Goal: Transaction & Acquisition: Download file/media

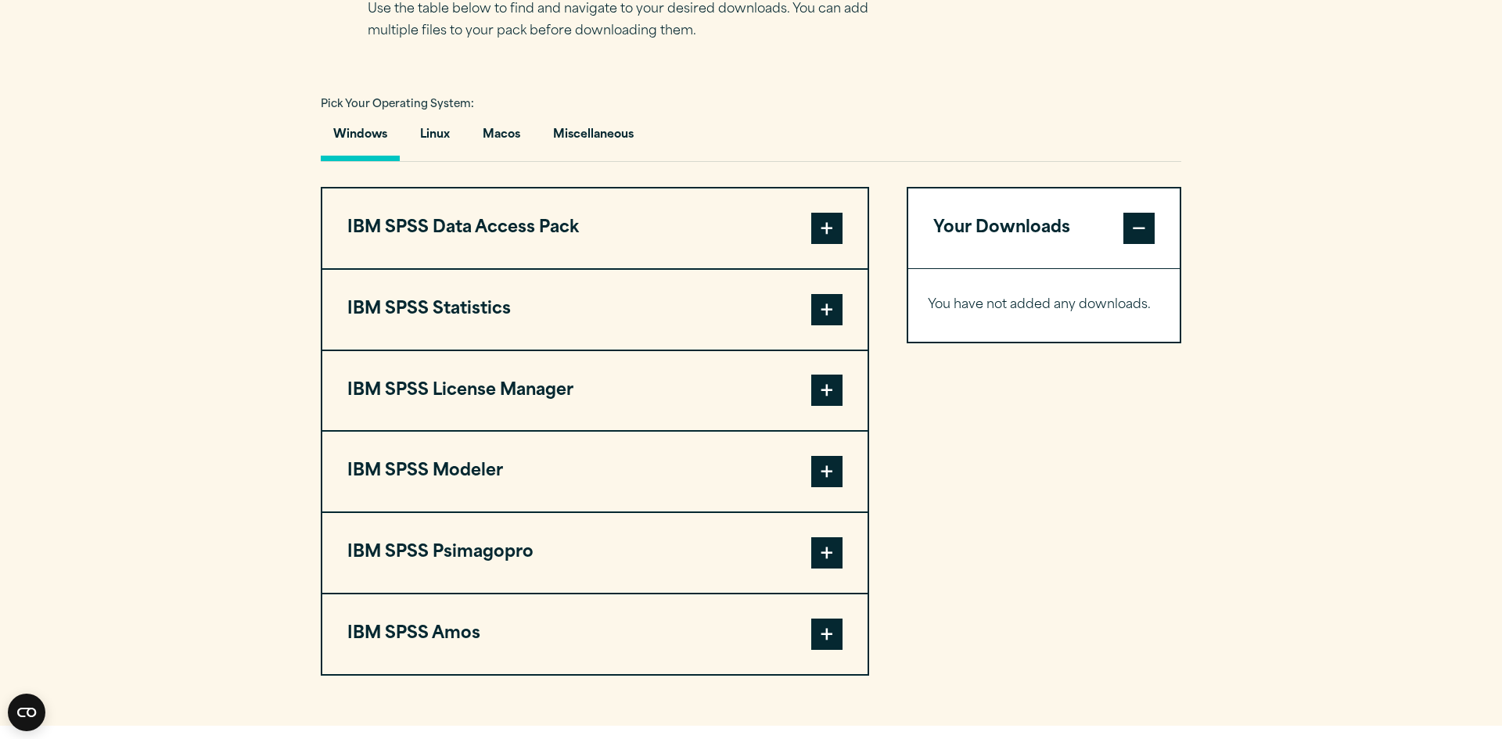
scroll to position [1150, 0]
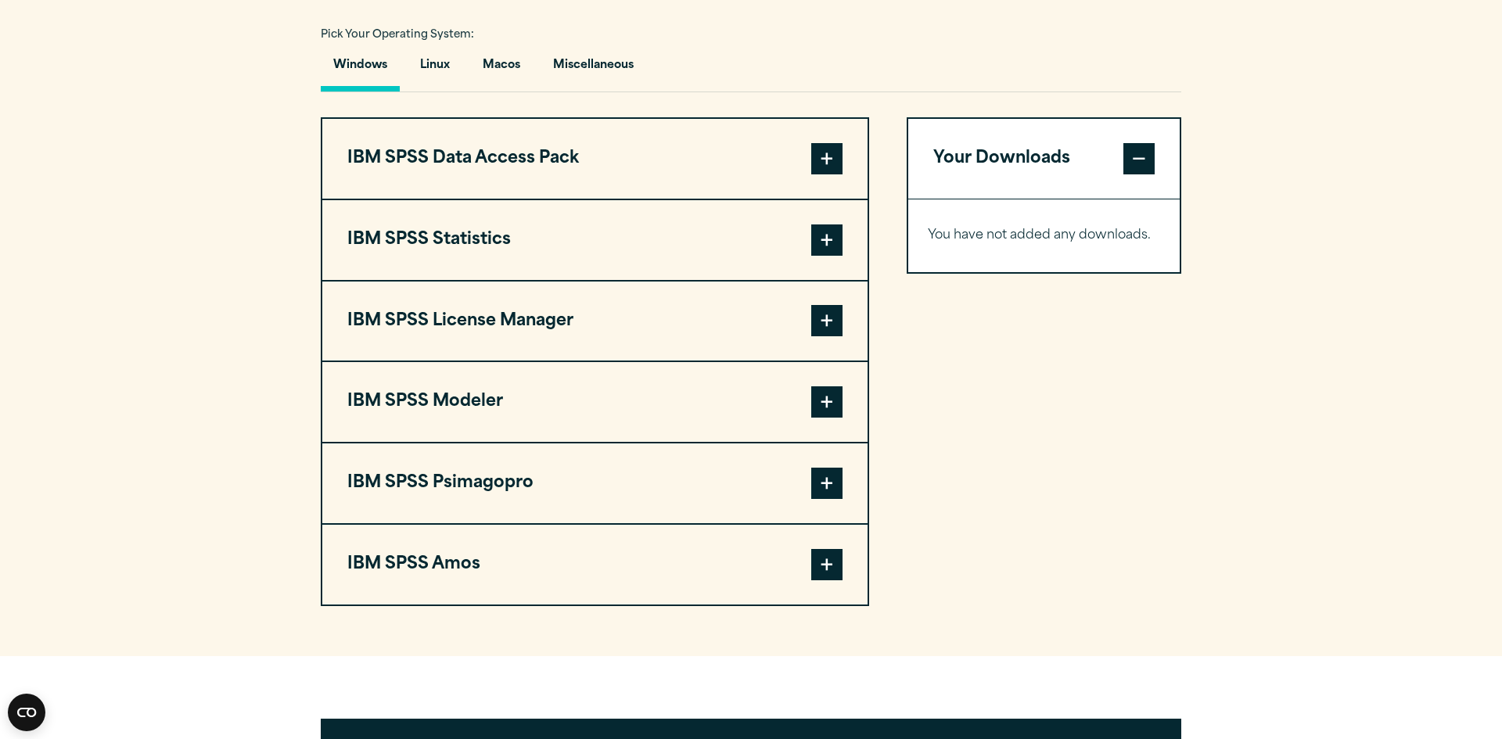
click at [825, 236] on span at bounding box center [826, 239] width 31 height 31
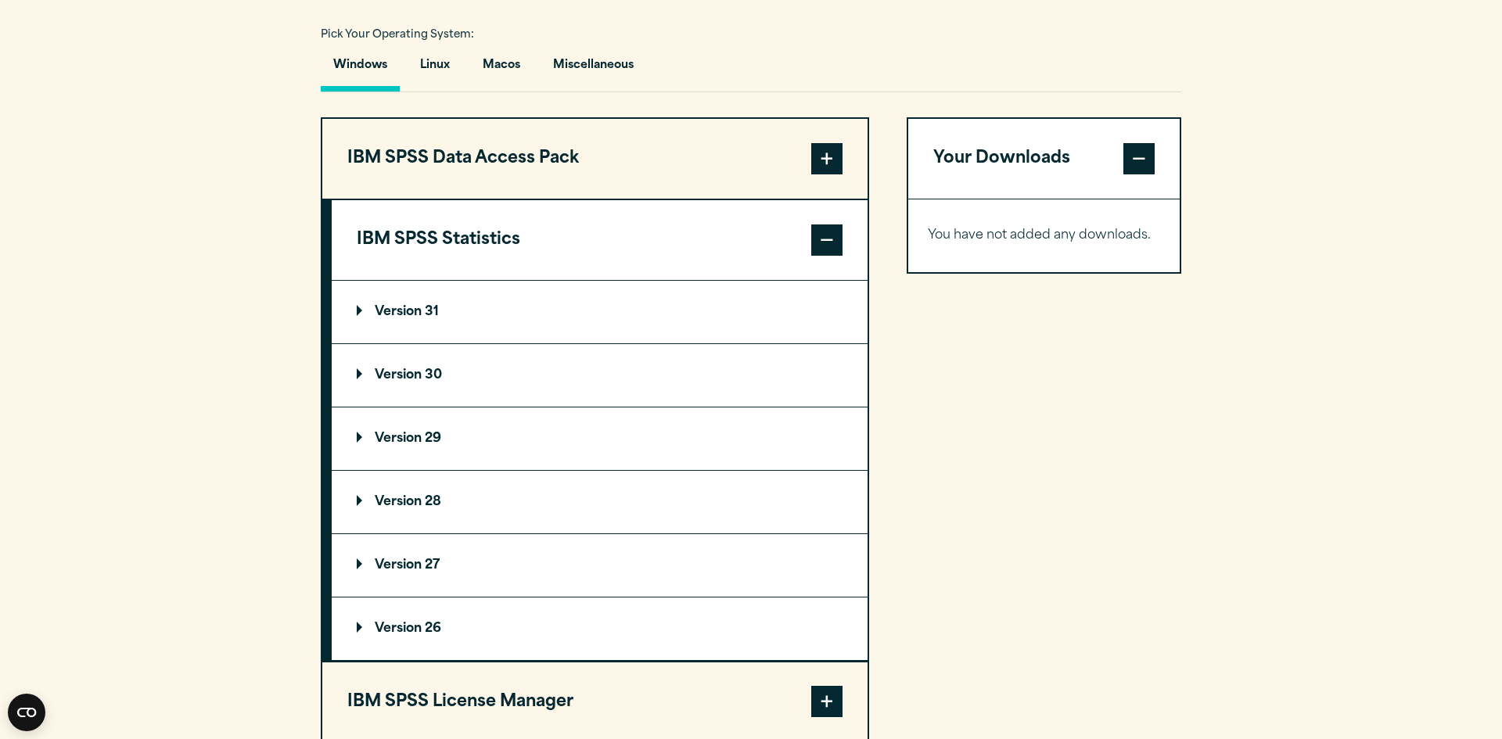
click at [691, 328] on summary "Version 31" at bounding box center [600, 312] width 536 height 63
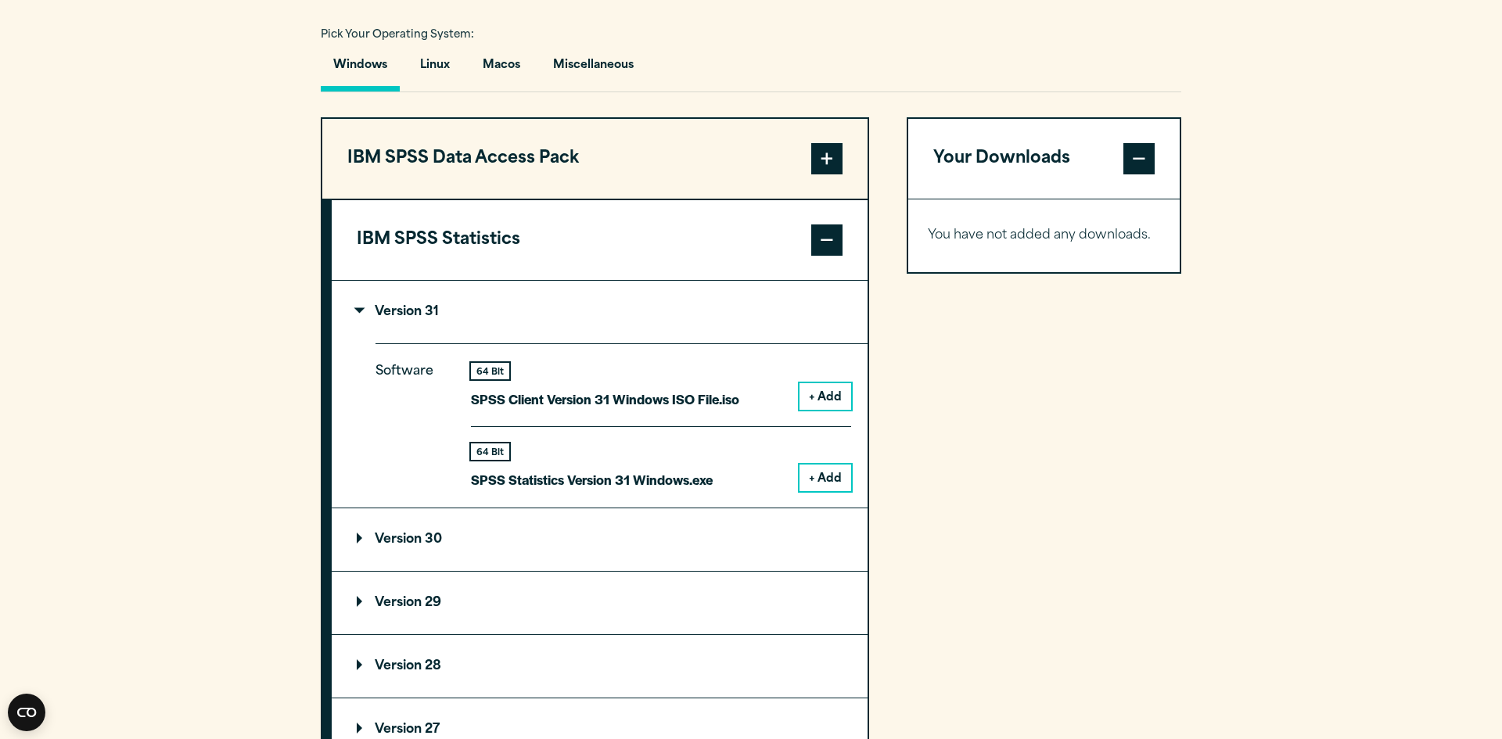
click at [834, 397] on button "+ Add" at bounding box center [825, 396] width 52 height 27
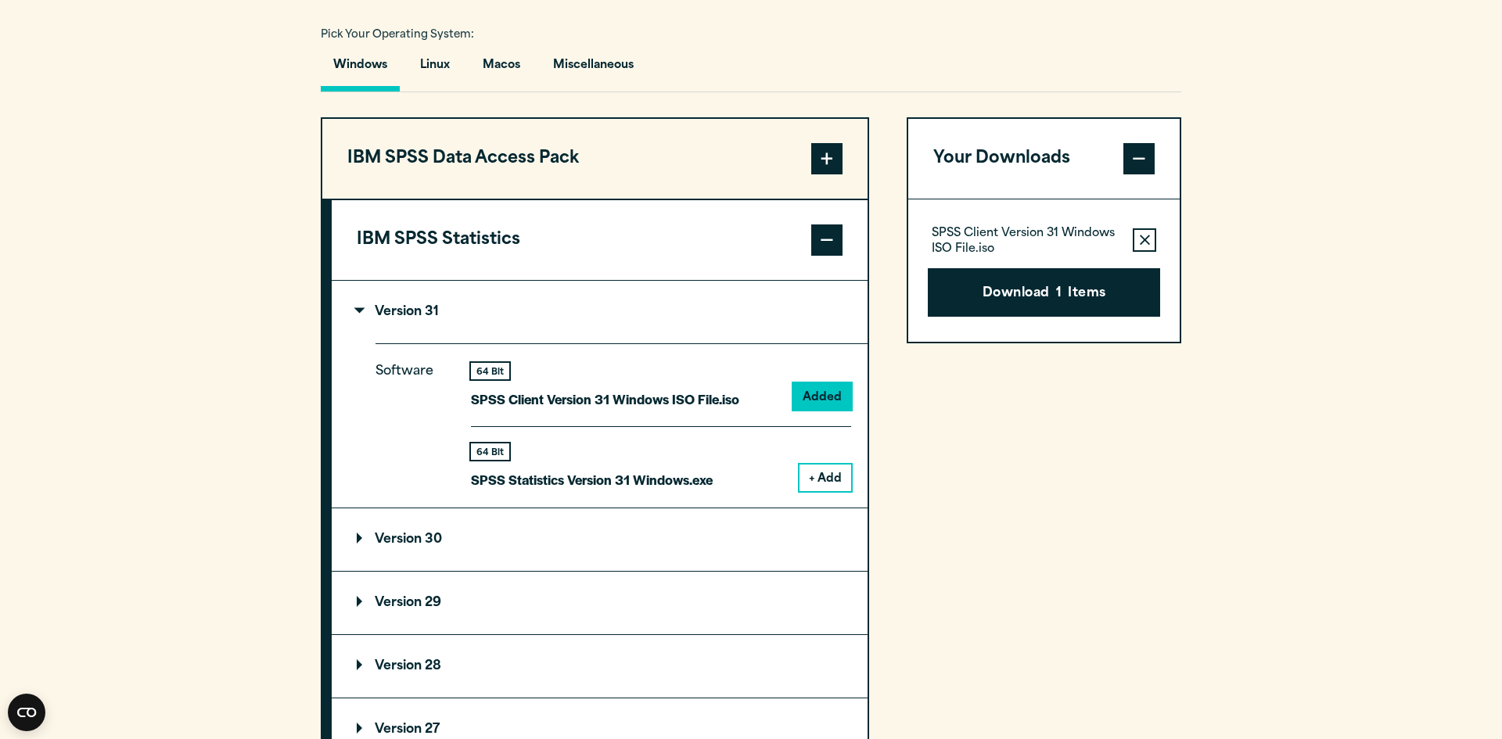
drag, startPoint x: 1063, startPoint y: 296, endPoint x: 1061, endPoint y: 287, distance: 8.9
click at [1063, 296] on button "Download 1 Items" at bounding box center [1044, 292] width 232 height 48
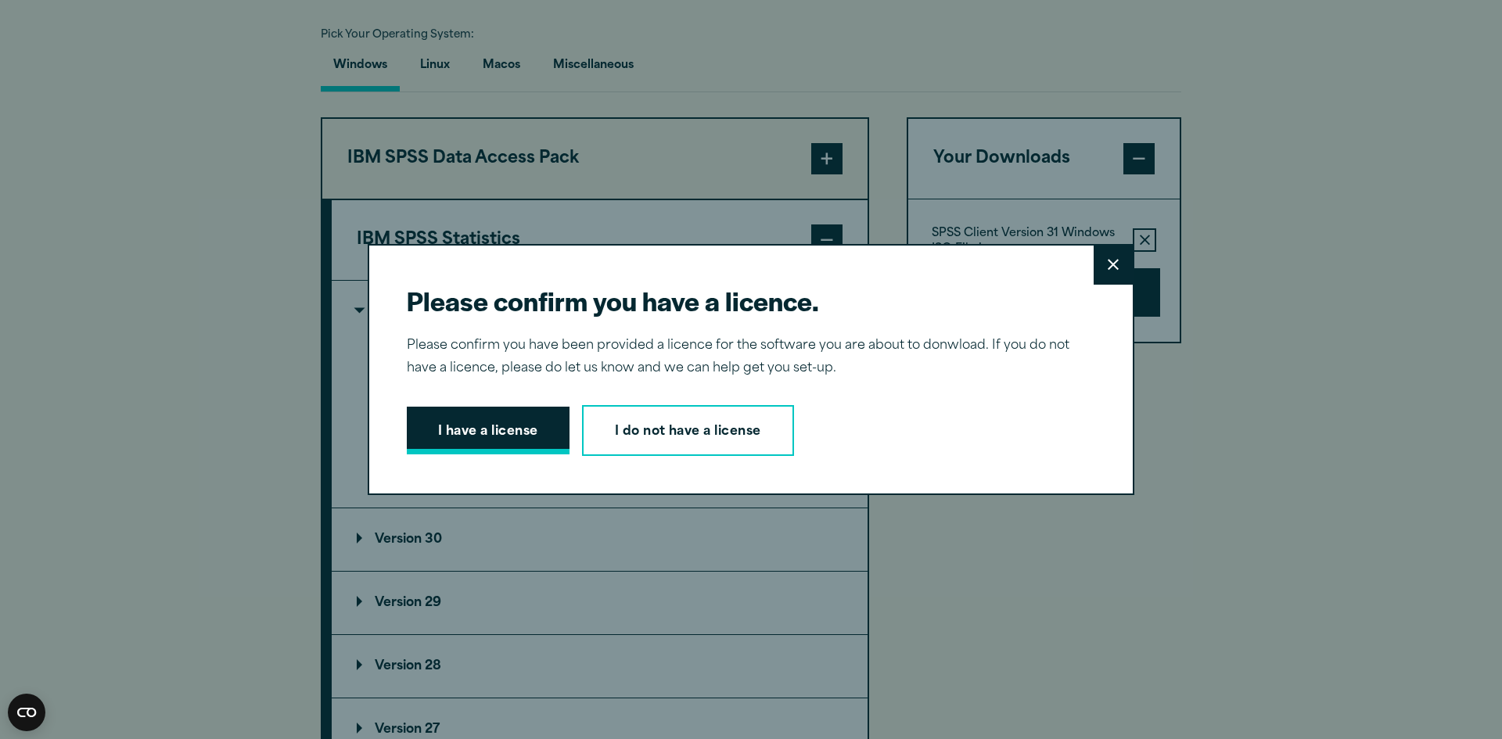
click at [533, 434] on button "I have a license" at bounding box center [488, 431] width 163 height 48
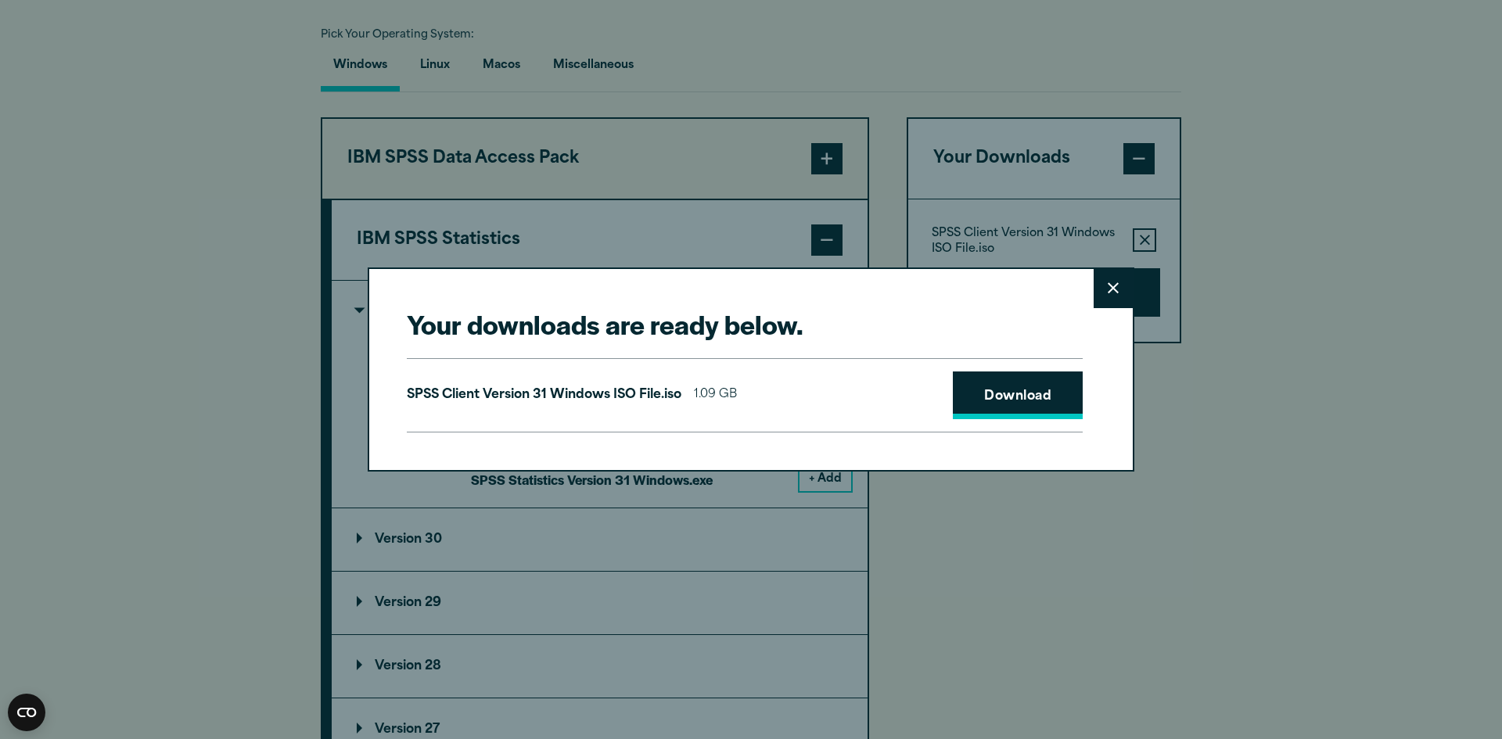
click at [1028, 406] on link "Download" at bounding box center [1018, 395] width 130 height 48
click at [1114, 294] on button "Close" at bounding box center [1112, 288] width 39 height 39
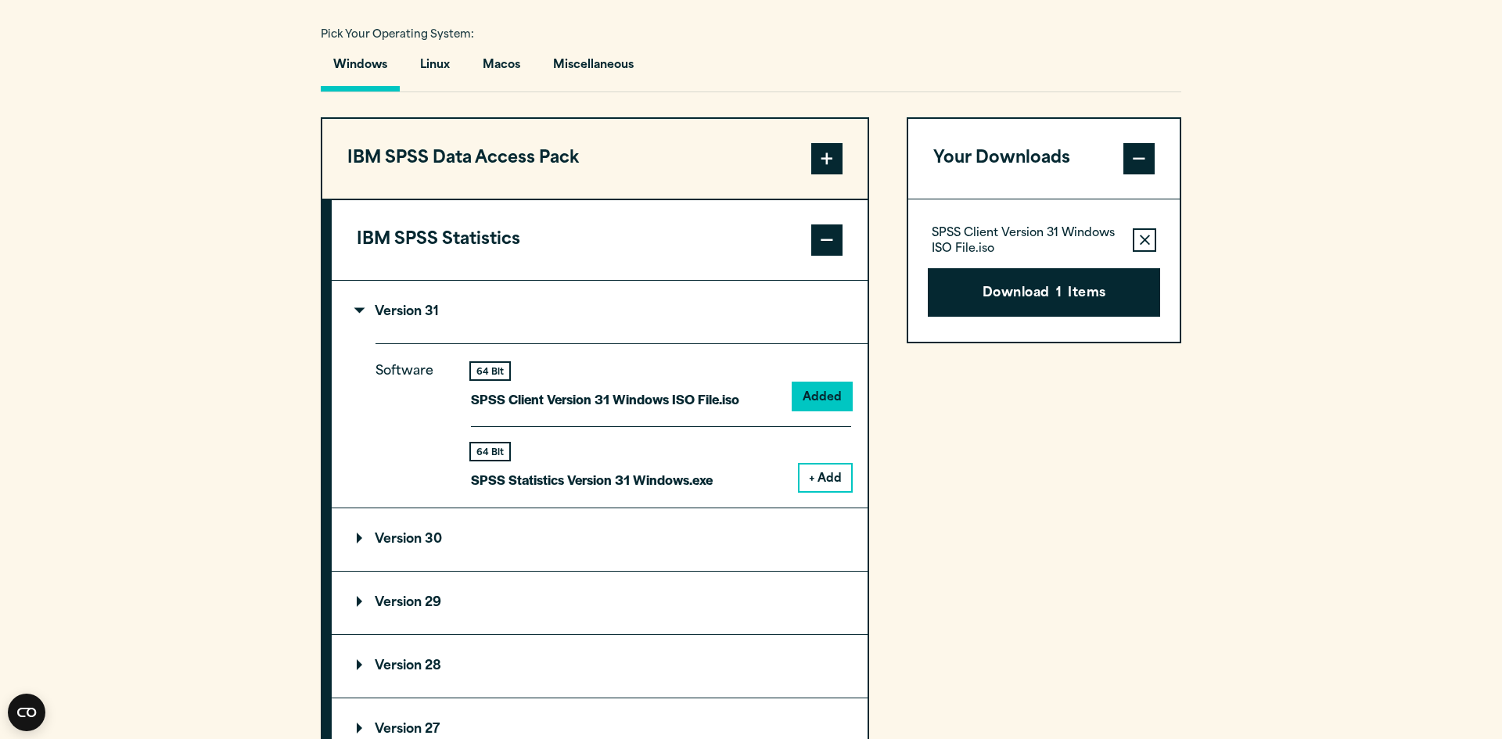
click at [832, 478] on button "+ Add" at bounding box center [825, 478] width 52 height 27
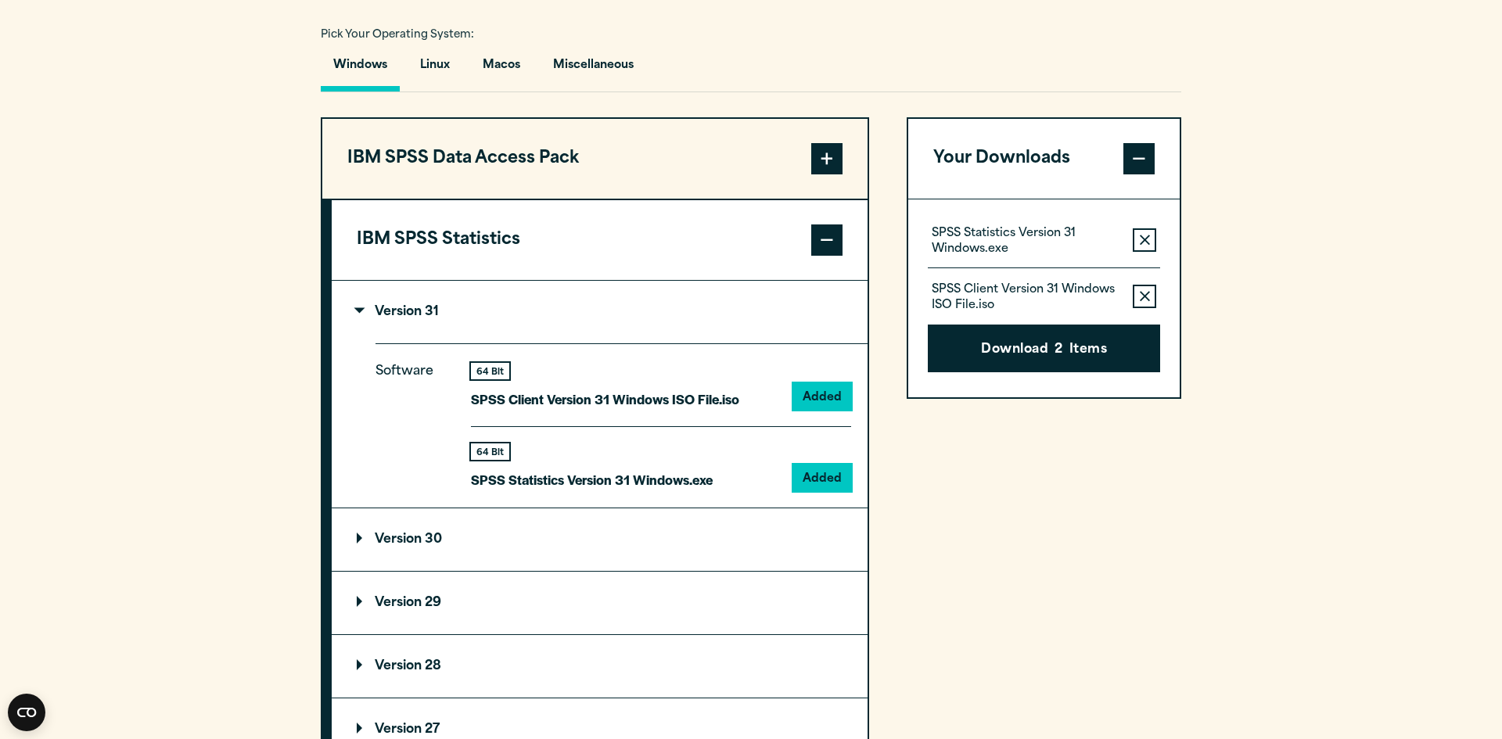
click at [603, 481] on p "SPSS Statistics Version 31 Windows.exe" at bounding box center [592, 479] width 242 height 23
click at [1143, 235] on icon "button" at bounding box center [1145, 240] width 10 height 11
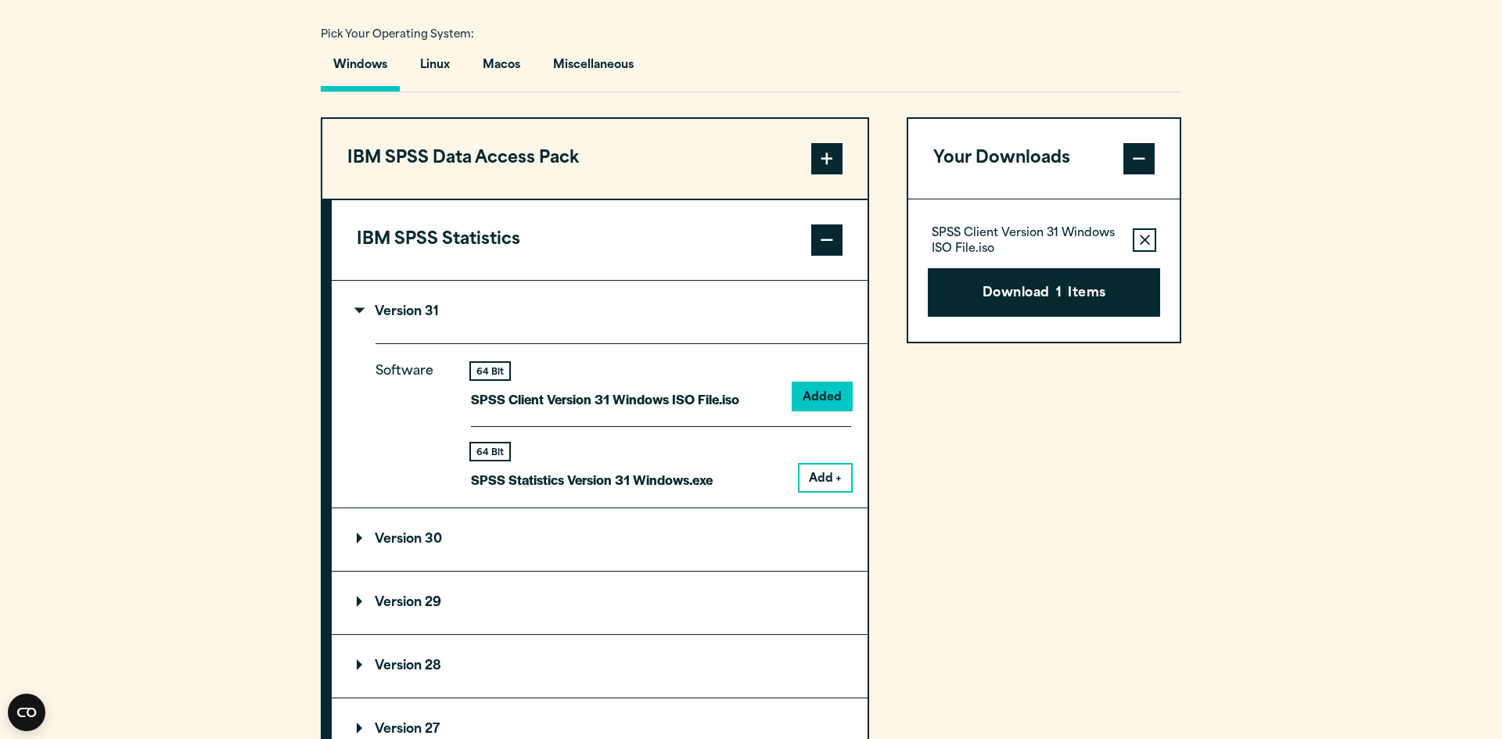
click at [1137, 236] on button "Remove this item from your software download list" at bounding box center [1143, 239] width 23 height 23
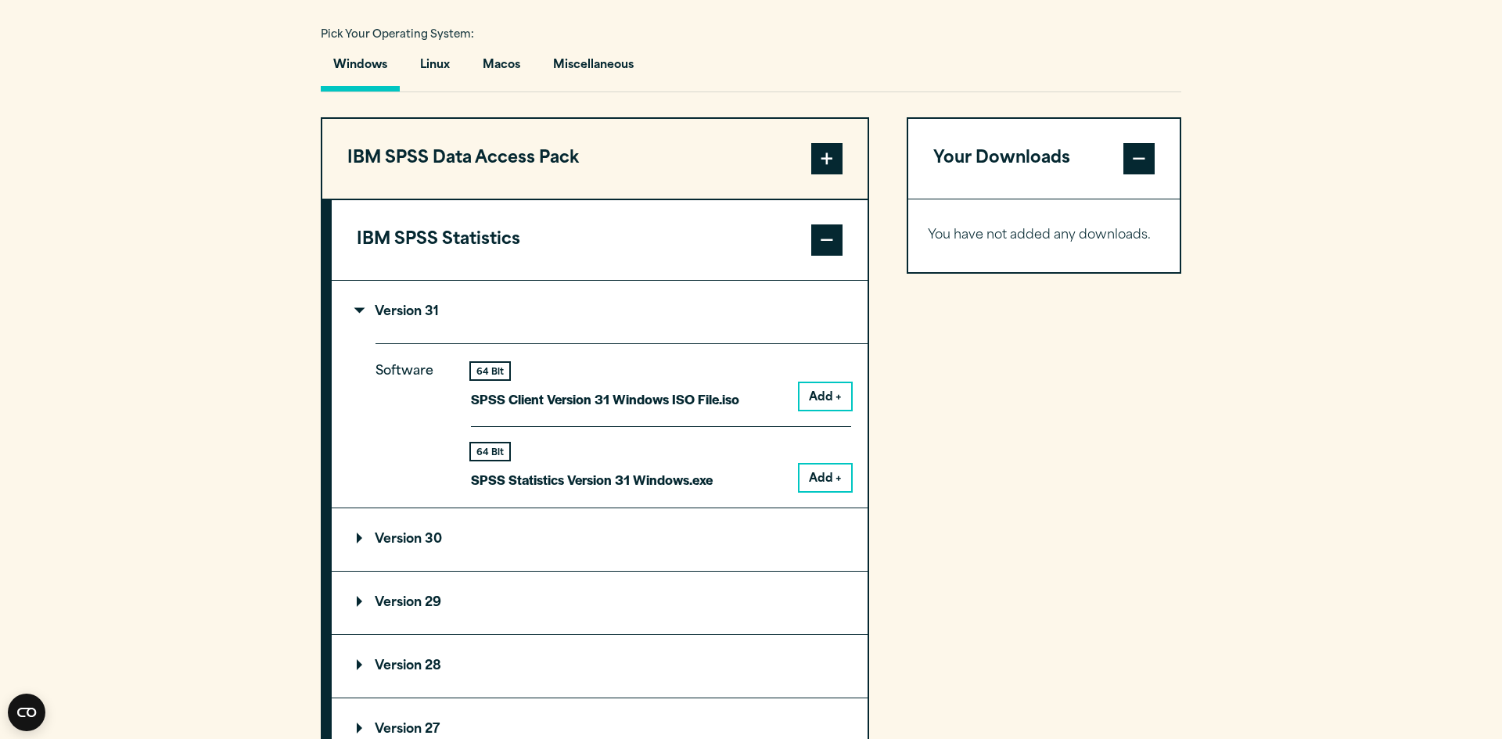
click at [831, 468] on button "Add +" at bounding box center [825, 478] width 52 height 27
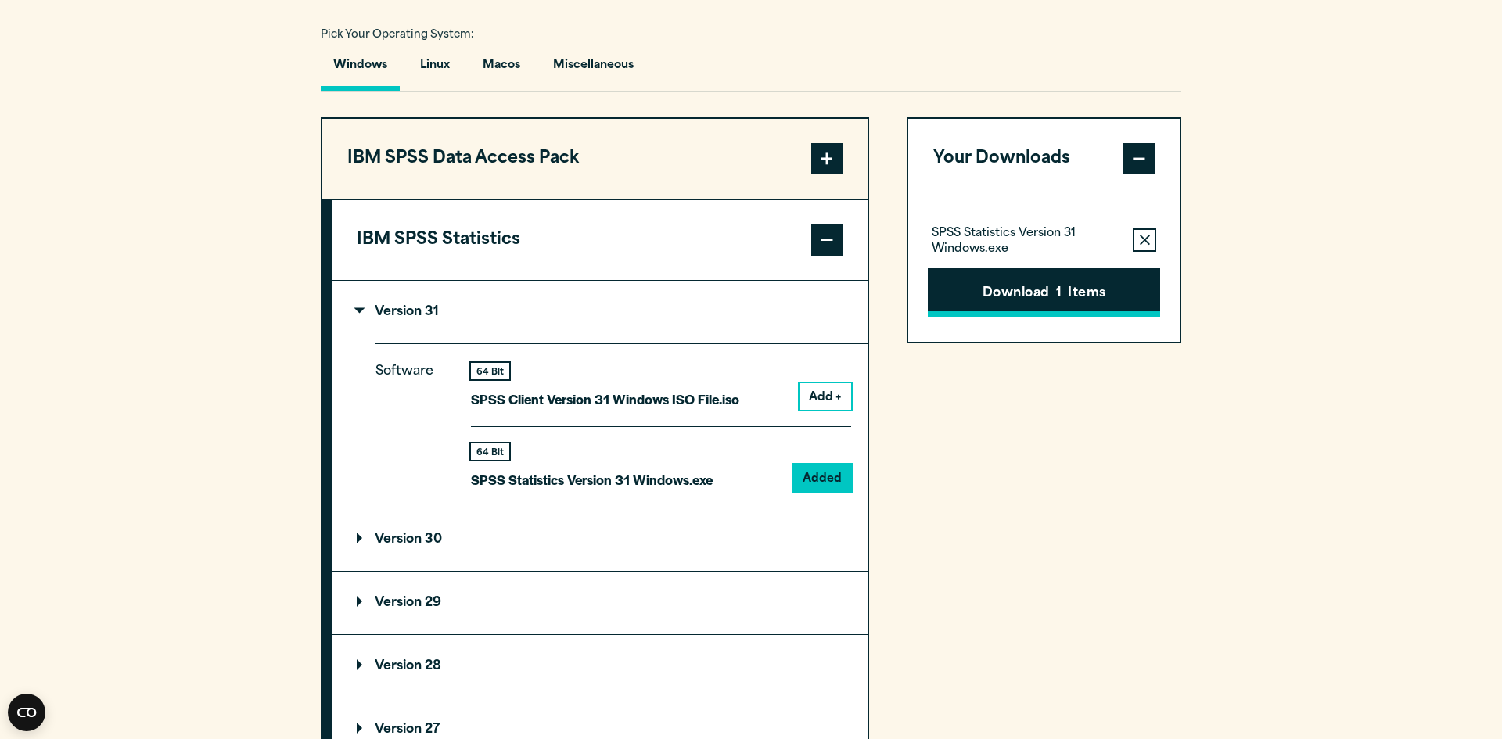
click at [1001, 290] on button "Download 1 Items" at bounding box center [1044, 292] width 232 height 48
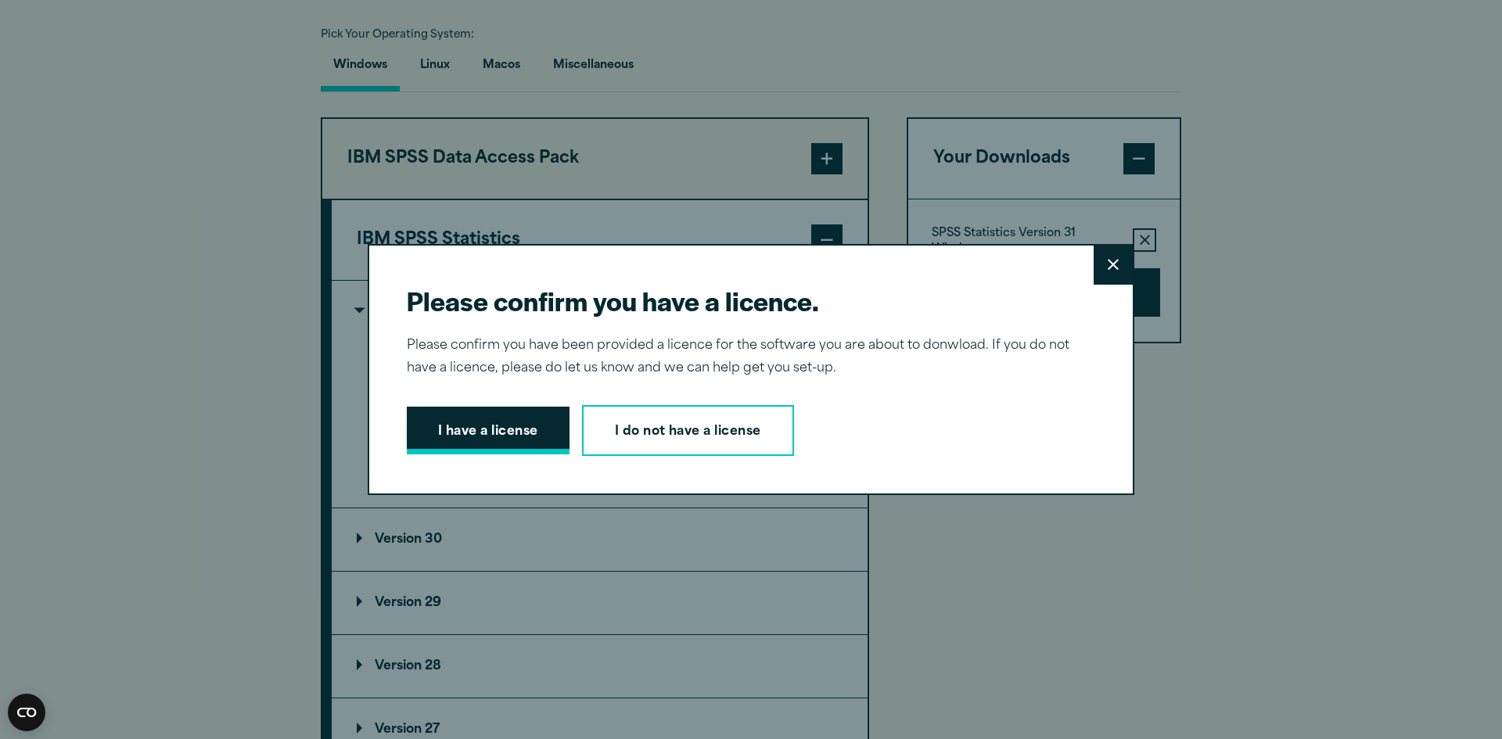
click at [492, 433] on button "I have a license" at bounding box center [488, 431] width 163 height 48
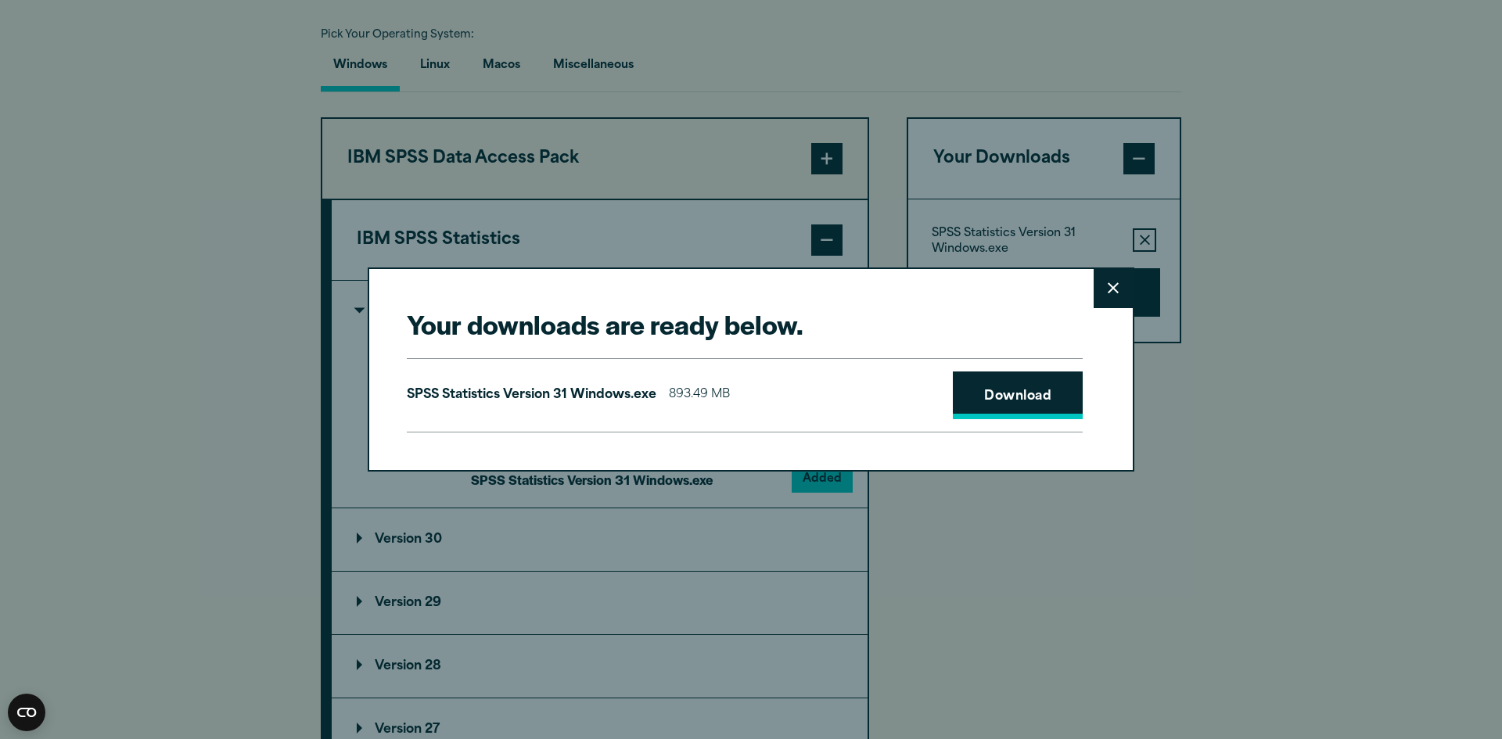
click at [1002, 394] on link "Download" at bounding box center [1018, 395] width 130 height 48
